Goal: Task Accomplishment & Management: Use online tool/utility

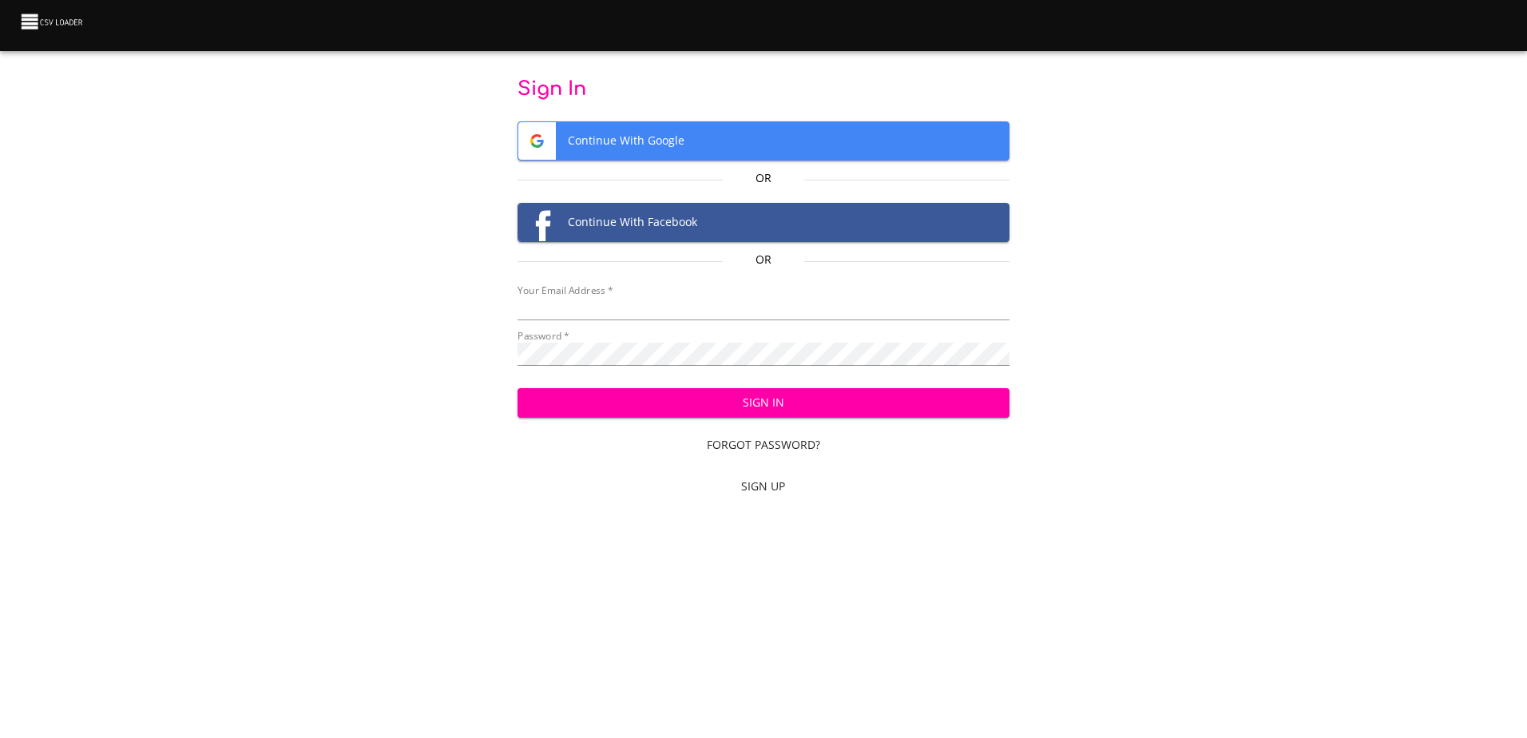
type input "mammothequipment10@gmail.com"
click at [756, 406] on span "Sign In" at bounding box center [763, 403] width 466 height 20
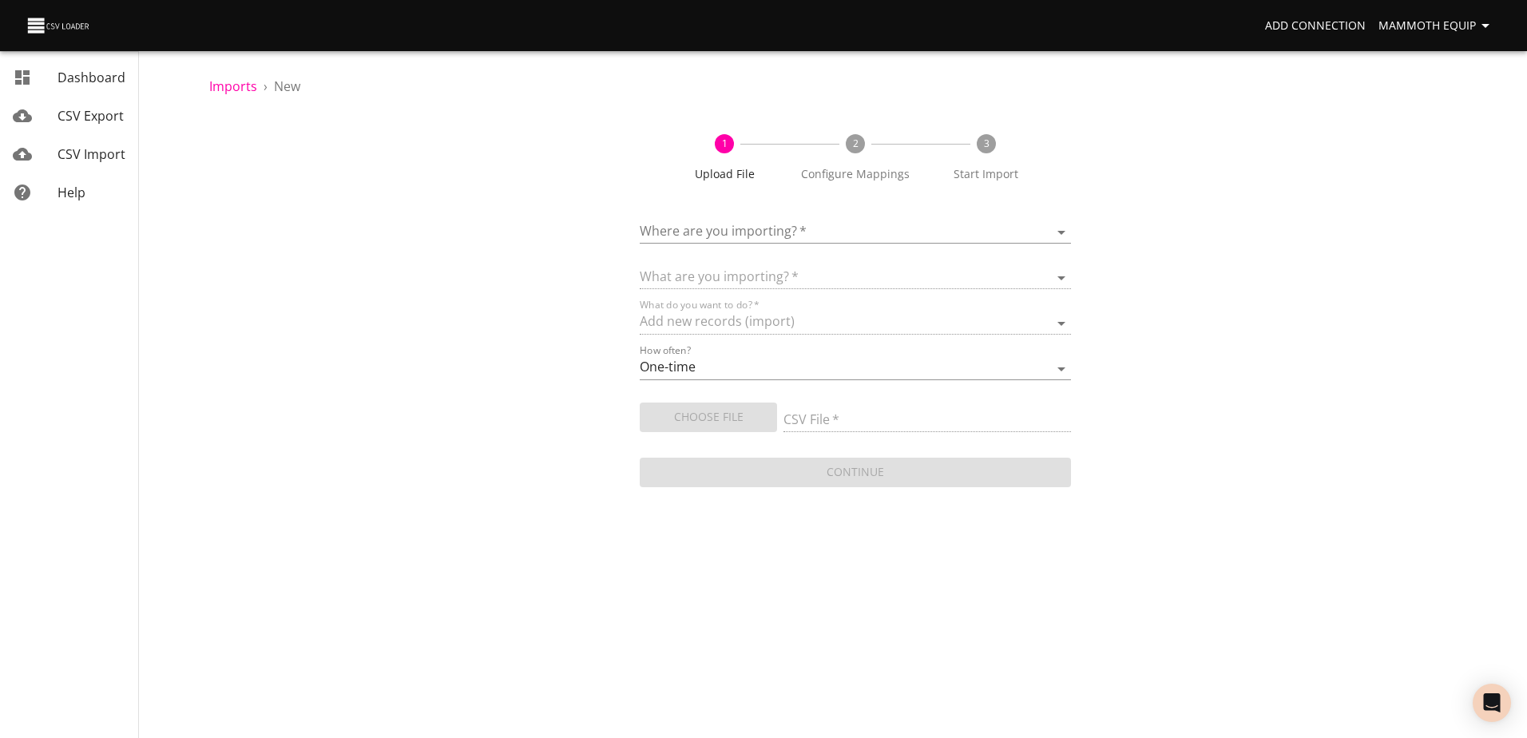
click at [1055, 231] on body "Add Connection Mammoth Equip Dashboard CSV Export CSV Import Help Imports › New…" at bounding box center [763, 369] width 1527 height 738
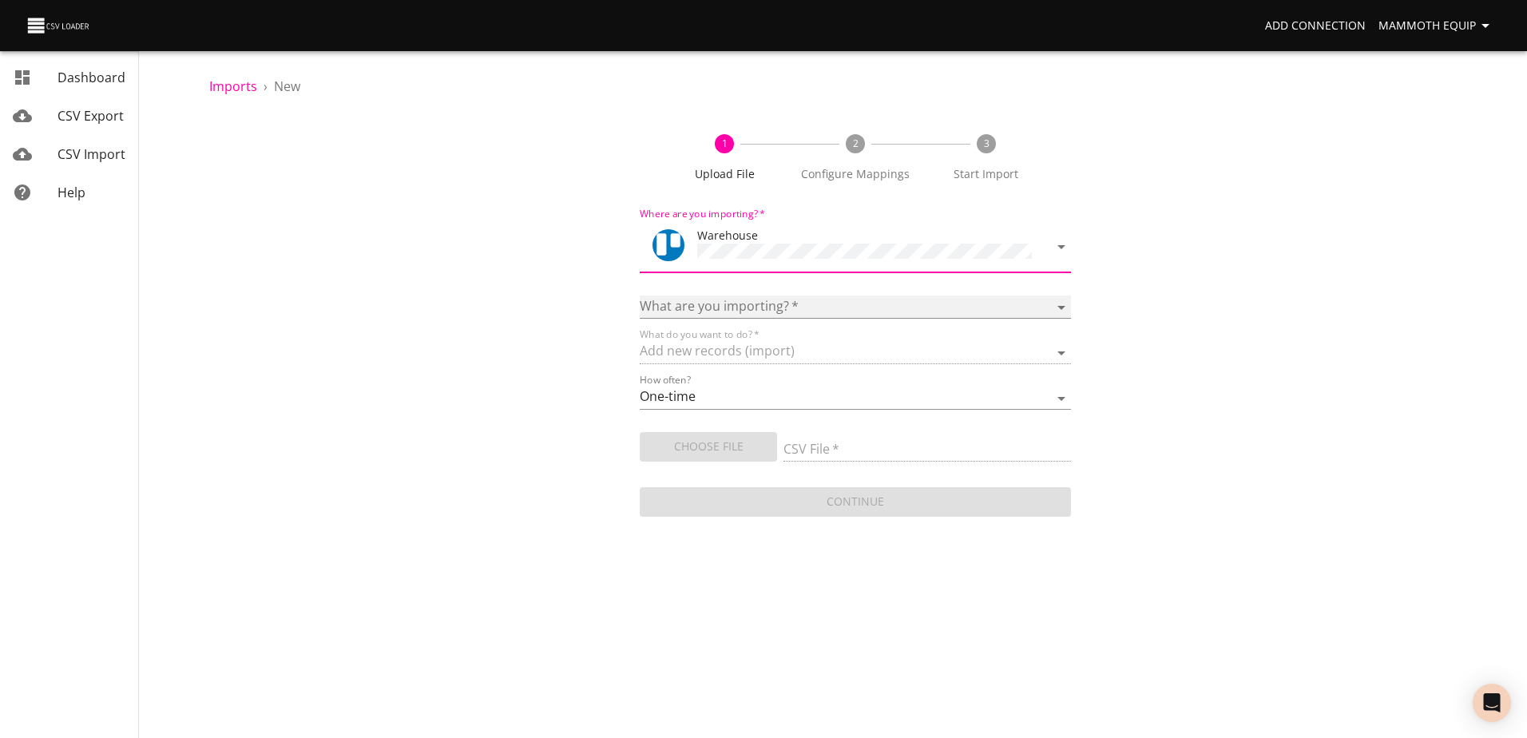
drag, startPoint x: 1055, startPoint y: 305, endPoint x: 1020, endPoint y: 314, distance: 36.2
click at [1056, 305] on select "Boards Cards Checkitems Checklists" at bounding box center [855, 306] width 430 height 23
select select "cards"
click at [640, 295] on select "Boards Cards Checkitems Checklists" at bounding box center [855, 306] width 430 height 23
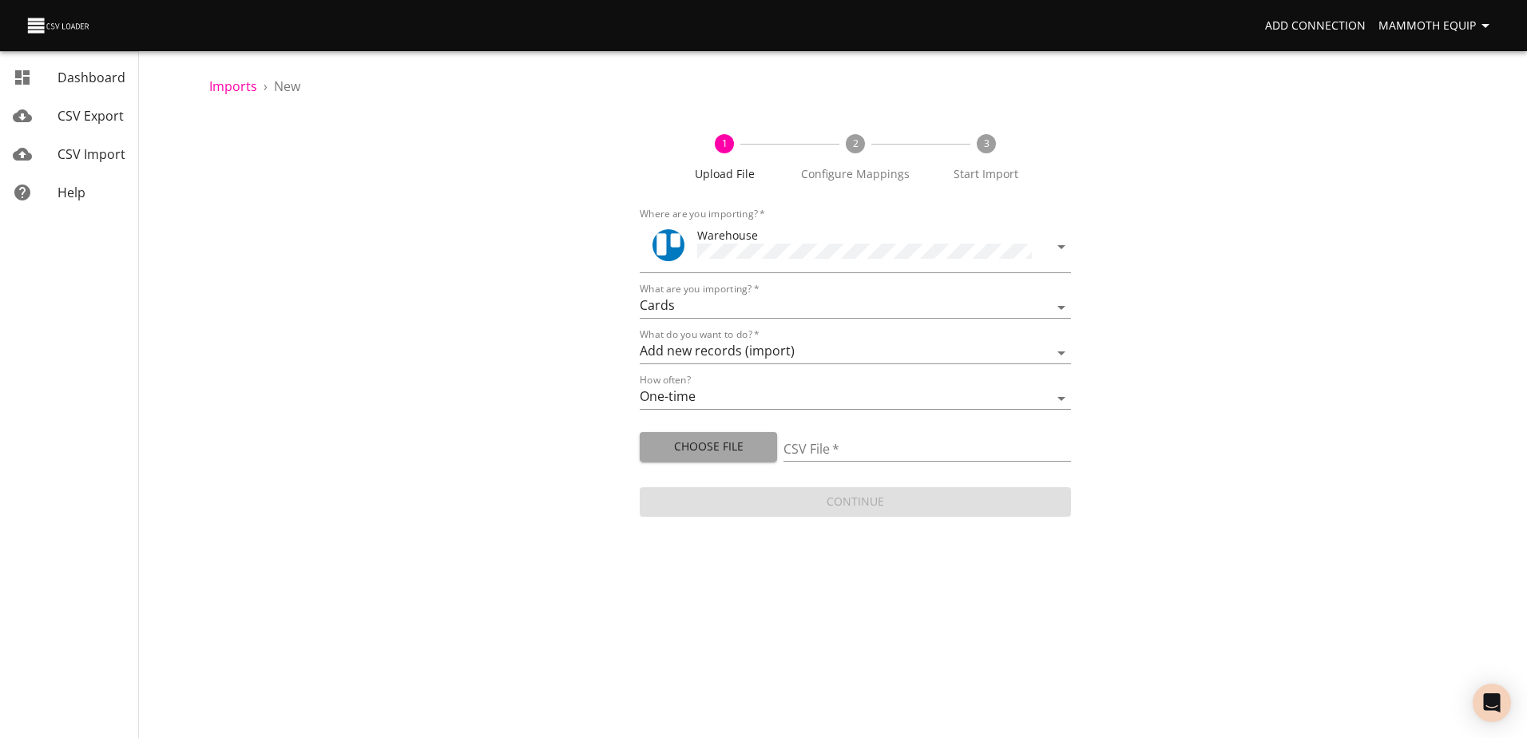
click at [697, 452] on span "Choose File" at bounding box center [708, 447] width 112 height 20
type input "Import1.xlsx"
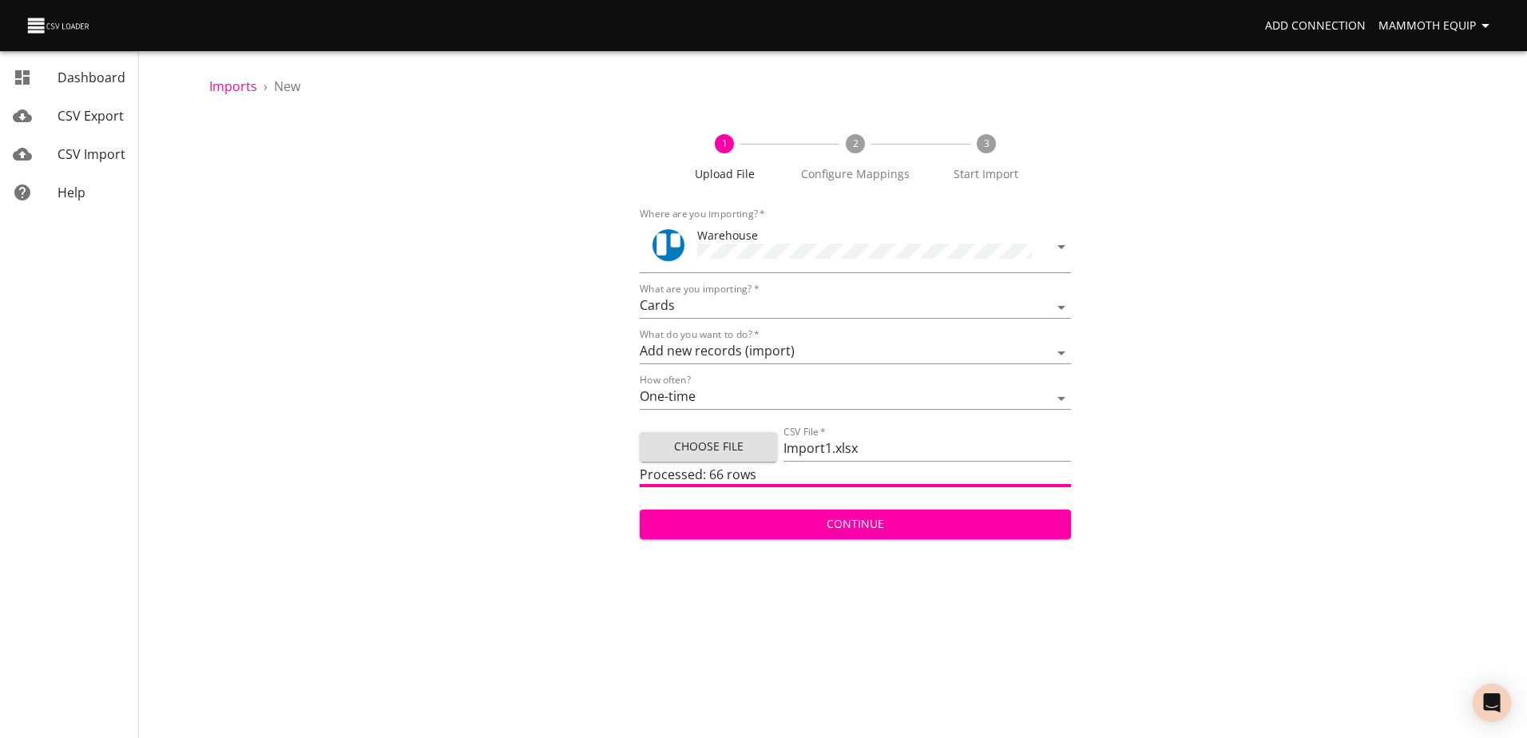
click at [724, 529] on span "Continue" at bounding box center [854, 524] width 405 height 20
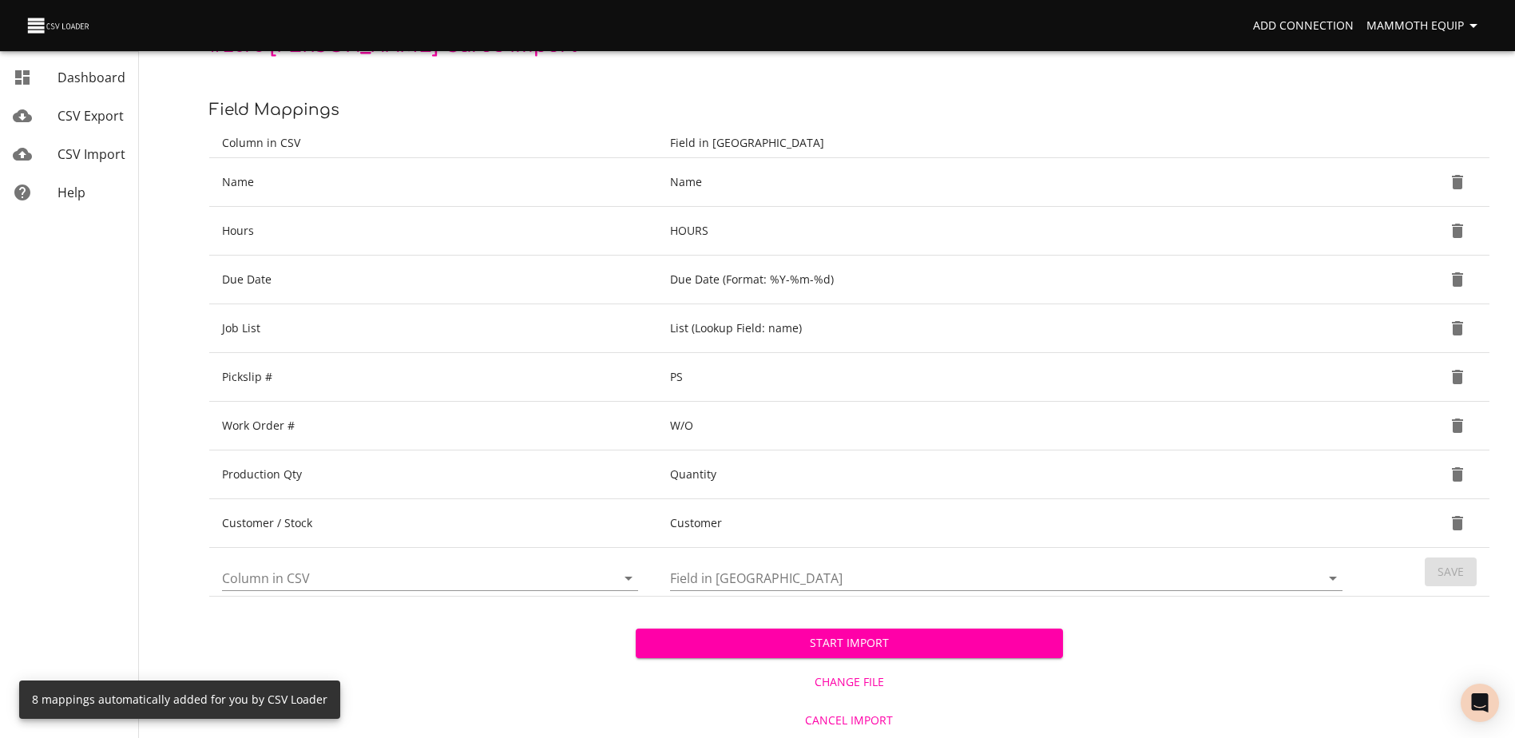
scroll to position [169, 0]
click at [801, 638] on span "Start Import" at bounding box center [848, 642] width 401 height 20
